Goal: Find specific page/section: Find specific page/section

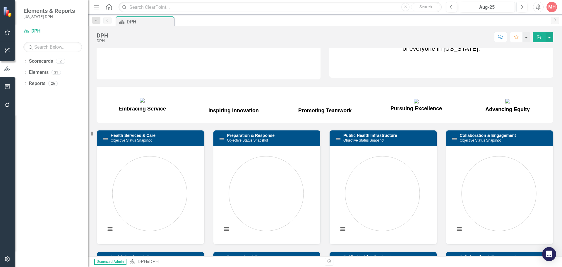
scroll to position [29, 0]
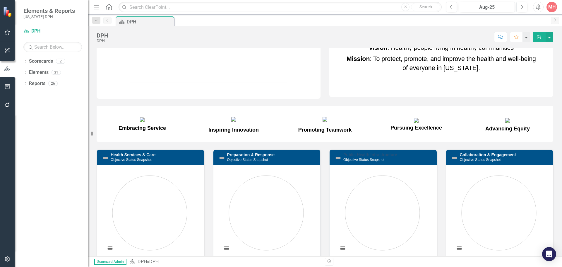
click at [372, 157] on link "Public Health Infrastructure" at bounding box center [370, 154] width 54 height 5
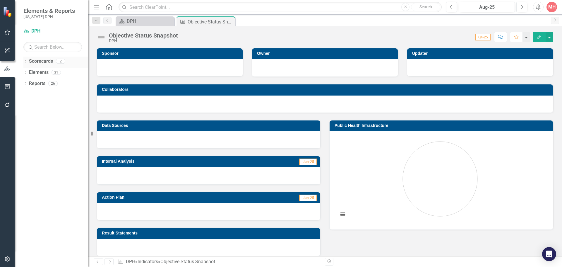
click at [26, 62] on icon "Dropdown" at bounding box center [25, 61] width 4 height 3
click at [33, 83] on link "PHIG" at bounding box center [60, 83] width 56 height 7
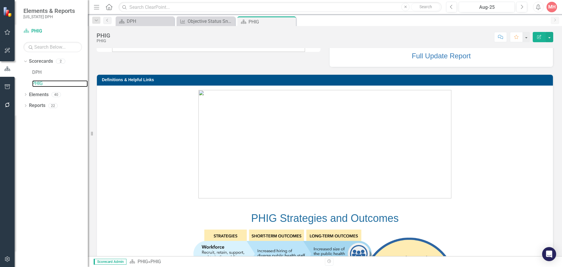
scroll to position [117, 0]
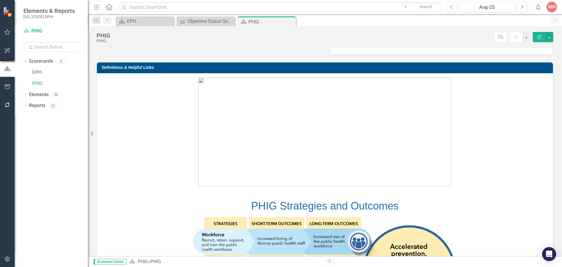
click at [291, 121] on img at bounding box center [324, 132] width 253 height 108
click at [268, 82] on img at bounding box center [324, 132] width 253 height 108
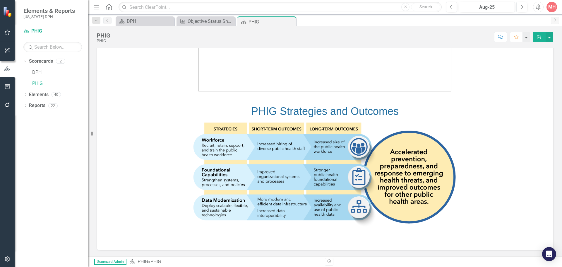
scroll to position [65, 0]
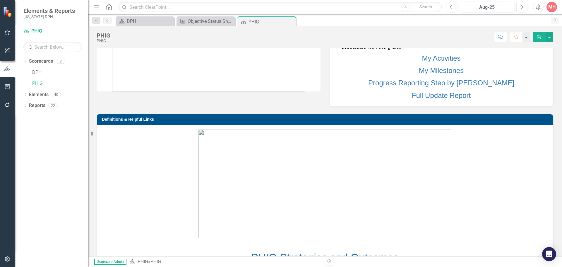
click at [255, 141] on img at bounding box center [324, 183] width 253 height 108
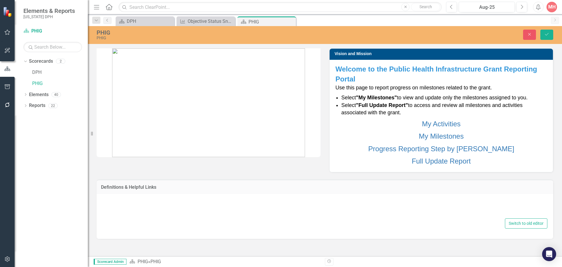
scroll to position [0, 0]
type textarea "<p><img style="display: block; margin-left: auto; margin-right: auto;" src="doc…"
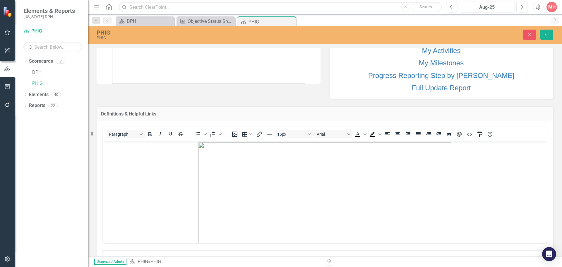
scroll to position [112, 0]
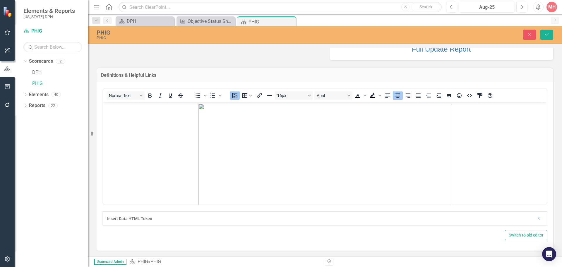
click at [383, 82] on div "<p><img style="display: block; margin-left: auto; margin-right: auto;" src="doc…" at bounding box center [325, 166] width 457 height 168
click at [411, 80] on div "Definitions & Helpful Links" at bounding box center [325, 75] width 457 height 14
click at [435, 85] on div "<p><img style="display: block; margin-left: auto; margin-right: auto;" src="doc…" at bounding box center [325, 166] width 457 height 168
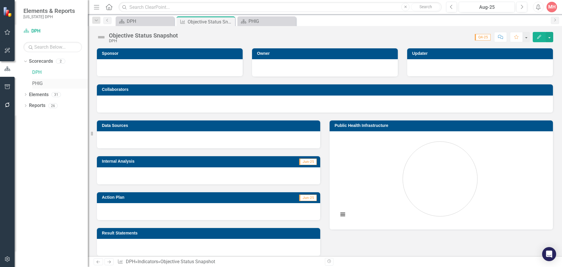
click at [36, 84] on link "PHIG" at bounding box center [60, 83] width 56 height 7
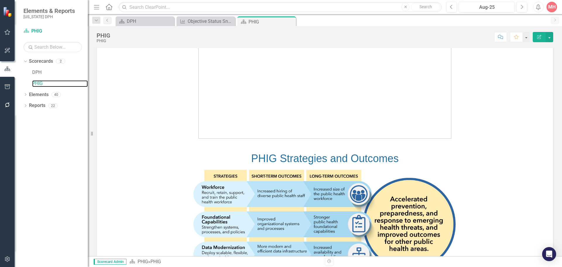
scroll to position [146, 0]
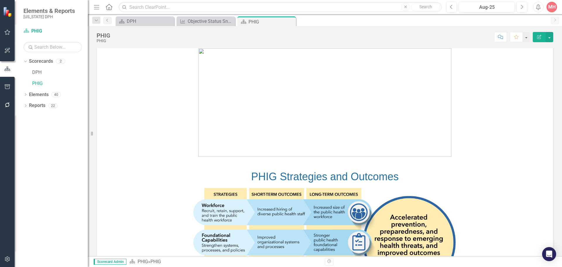
drag, startPoint x: 145, startPoint y: 47, endPoint x: 151, endPoint y: 41, distance: 7.9
click at [145, 47] on div "PHIG PHIG Score: N/A Aug-25 Completed Comment Favorite Edit Report Vision and M…" at bounding box center [325, 141] width 474 height 230
